Goal: Check status: Verify the current state of an ongoing process or item

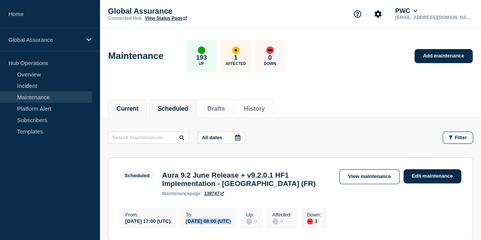
click at [128, 106] on button "Current" at bounding box center [128, 108] width 22 height 7
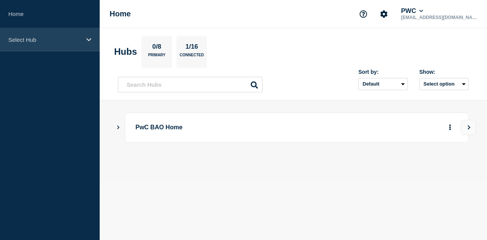
click at [27, 40] on p "Select Hub" at bounding box center [44, 40] width 73 height 6
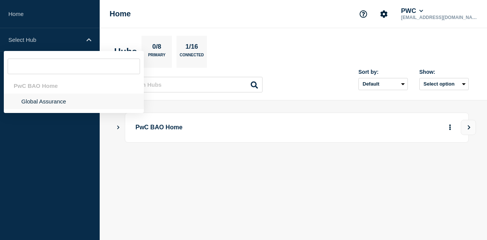
click at [40, 103] on li "Global Assurance" at bounding box center [74, 102] width 140 height 16
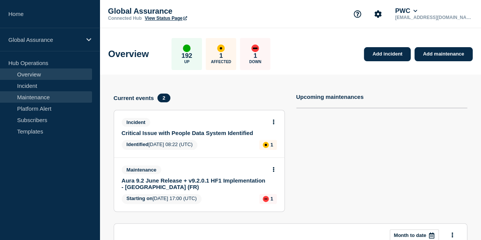
click at [40, 97] on link "Maintenance" at bounding box center [46, 96] width 92 height 11
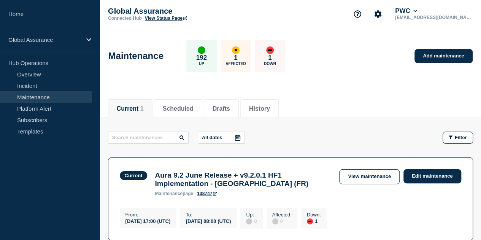
scroll to position [105, 0]
